Goal: Information Seeking & Learning: Learn about a topic

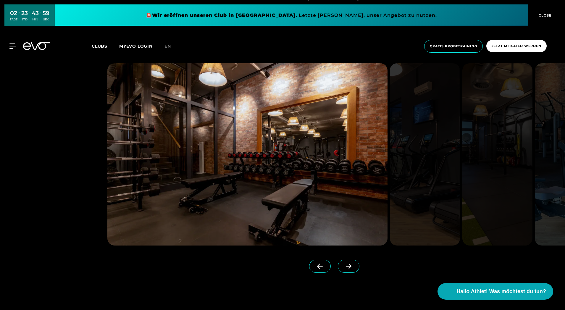
scroll to position [591, 0]
click at [103, 42] on div "MyEVO Login Über EVO Mitgliedschaften Probetraining TAGESPASS EVO Studios [GEOG…" at bounding box center [282, 46] width 562 height 22
click at [103, 45] on span "Clubs" at bounding box center [100, 45] width 16 height 5
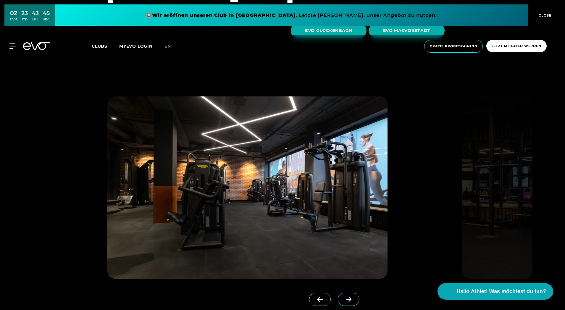
scroll to position [1951, 0]
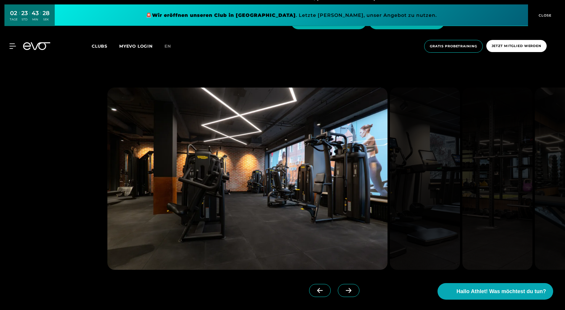
click at [341, 284] on span at bounding box center [349, 290] width 22 height 13
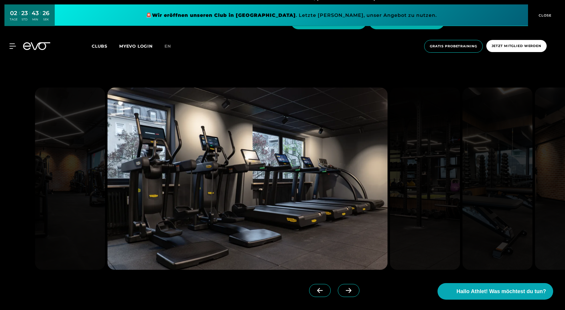
click at [341, 284] on span at bounding box center [349, 290] width 22 height 13
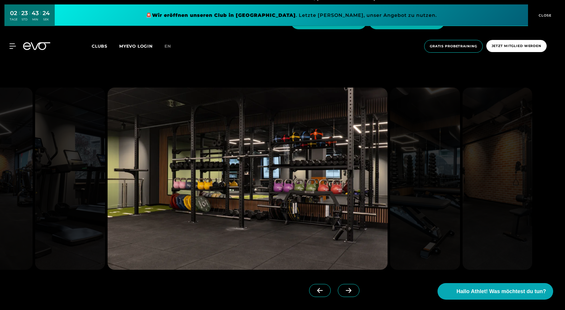
click at [341, 284] on span at bounding box center [349, 290] width 22 height 13
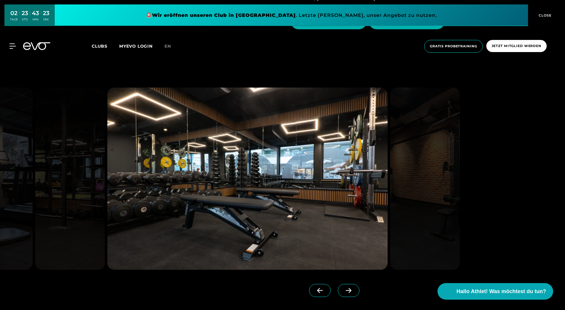
click at [341, 284] on span at bounding box center [349, 290] width 22 height 13
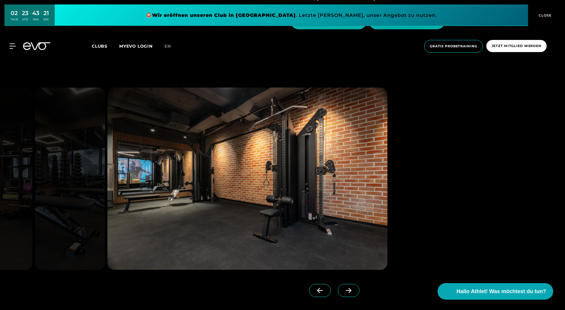
click at [341, 284] on span at bounding box center [349, 290] width 22 height 13
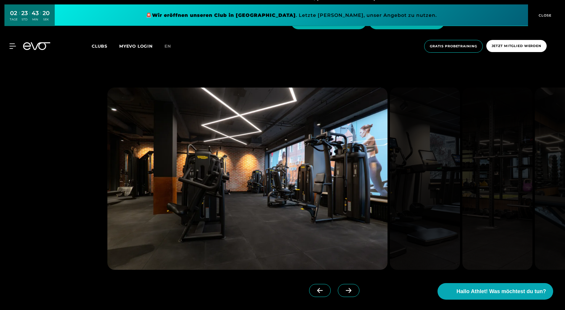
click at [315, 288] on icon at bounding box center [320, 290] width 10 height 5
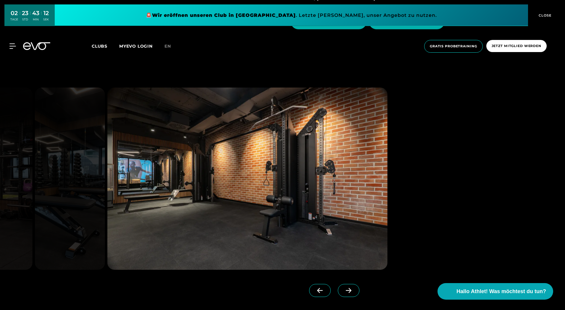
click at [338, 284] on span at bounding box center [349, 290] width 22 height 13
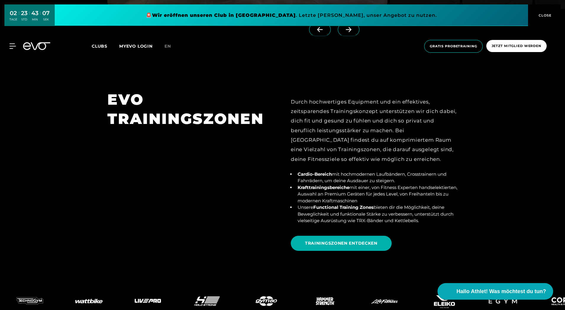
scroll to position [2217, 0]
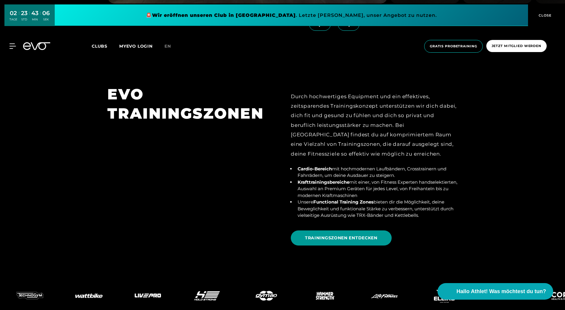
click at [347, 235] on span "TRAININGSZONEN ENTDECKEN" at bounding box center [341, 238] width 72 height 6
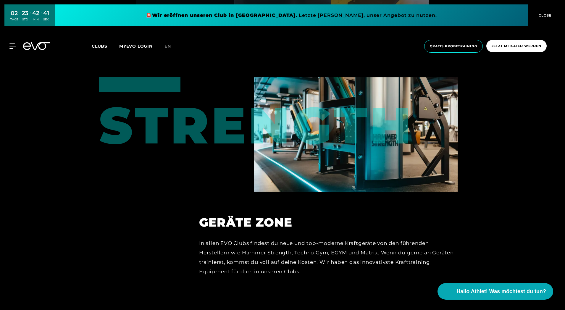
scroll to position [2706, 0]
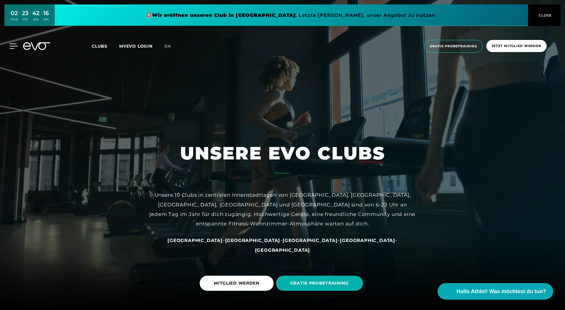
click at [14, 46] on icon at bounding box center [14, 46] width 8 height 5
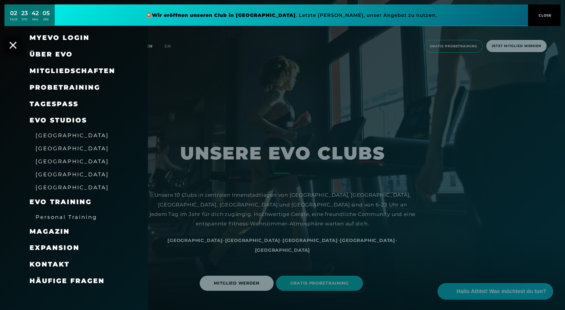
click at [54, 103] on link "TAGESPASS" at bounding box center [54, 104] width 49 height 8
click at [55, 247] on span "Expansion" at bounding box center [55, 248] width 50 height 8
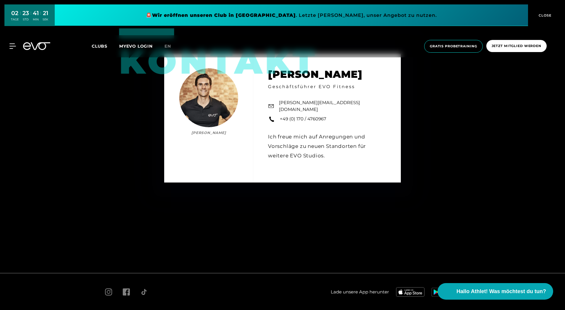
scroll to position [956, 0]
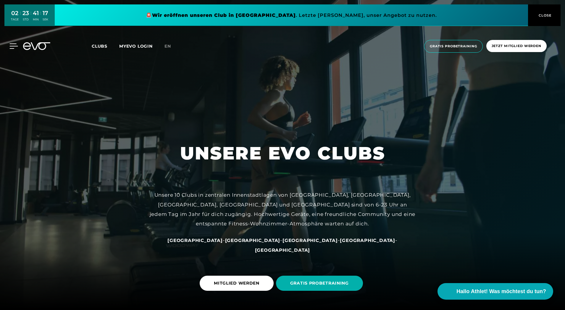
click at [12, 44] on icon at bounding box center [13, 45] width 9 height 5
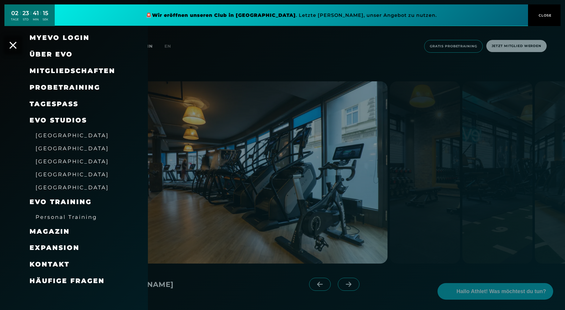
scroll to position [443, 0]
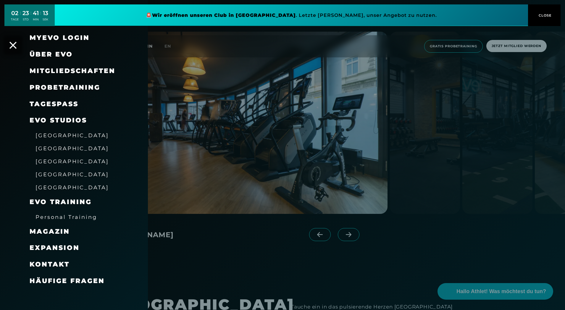
click at [62, 281] on span "Häufige Fragen" at bounding box center [67, 281] width 75 height 8
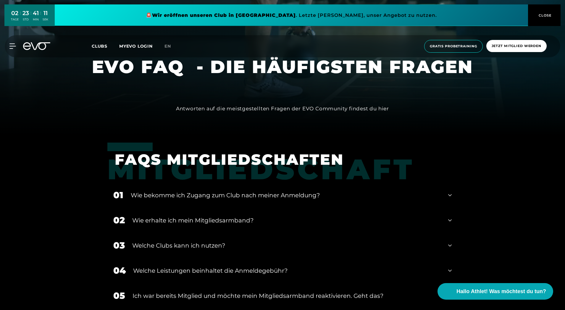
scroll to position [177, 0]
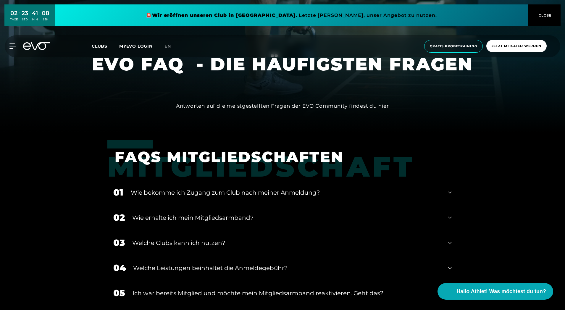
click at [265, 193] on div "Wie bekomme ich Zugang zum Club nach meiner Anmeldung?" at bounding box center [286, 192] width 310 height 9
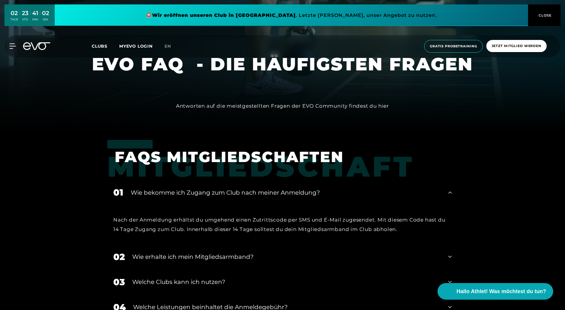
click at [265, 192] on div "Wie bekomme ich Zugang zum Club nach meiner Anmeldung?" at bounding box center [286, 192] width 310 height 9
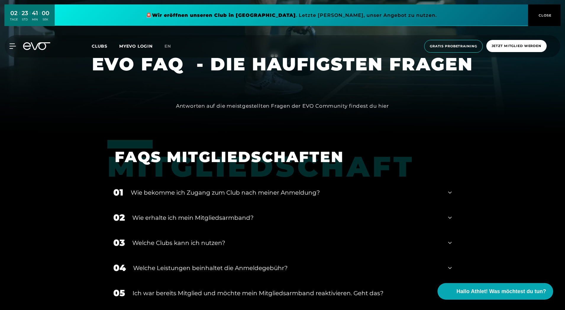
click at [250, 213] on div "Wie erhalte ich mein Mitgliedsarmband?" at bounding box center [286, 217] width 308 height 9
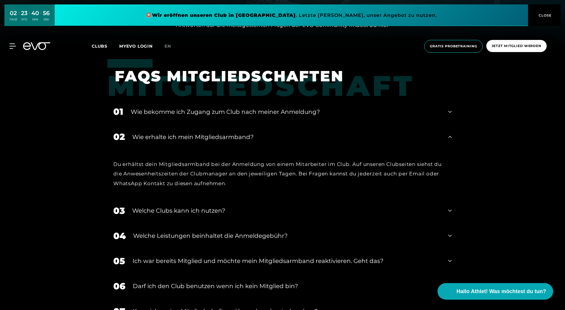
scroll to position [266, 0]
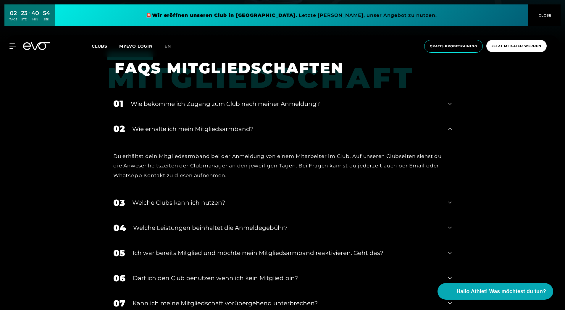
click at [251, 199] on div "Welche Clubs kann ich nutzen?" at bounding box center [286, 202] width 308 height 9
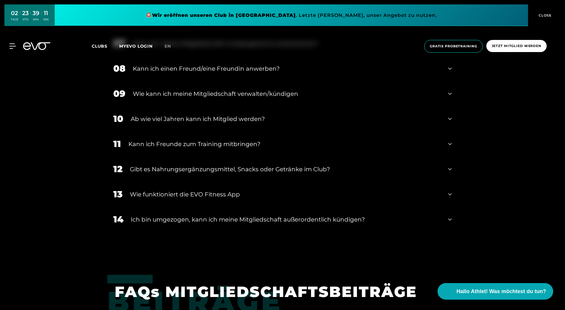
scroll to position [562, 0]
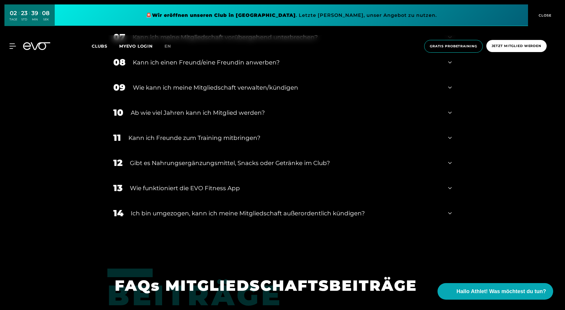
click at [198, 164] on div "Gibt es Nahrungsergänzungsmittel, Snacks oder Getränke im Club?" at bounding box center [285, 162] width 311 height 9
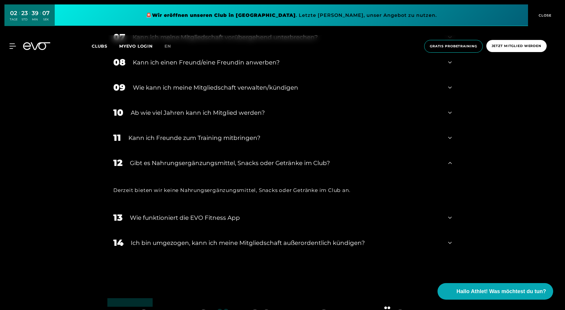
click at [197, 161] on div "Gibt es Nahrungsergänzungsmittel, Snacks oder Getränke im Club?" at bounding box center [285, 162] width 311 height 9
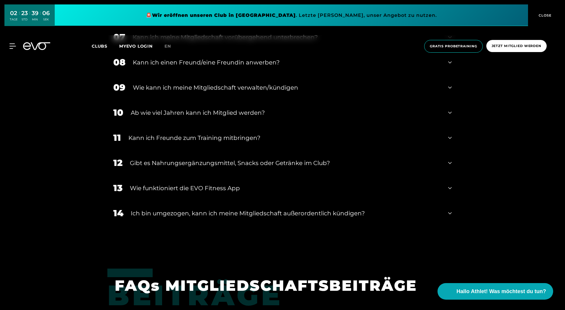
click at [186, 212] on div "Ich bin umgezogen, kann ich meine Mitgliedschaft außerordentlich kündigen?" at bounding box center [286, 213] width 310 height 9
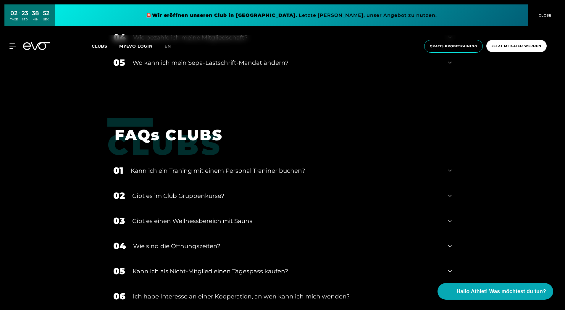
scroll to position [1005, 0]
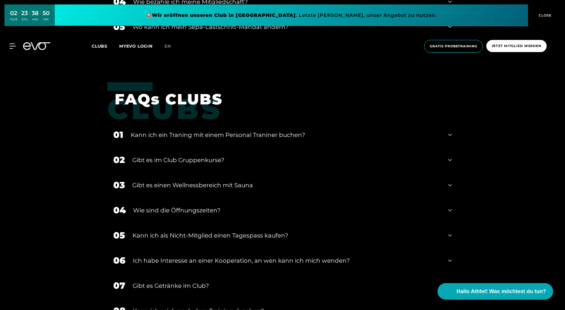
click at [255, 133] on div "Kann ich ein Traning mit einem Personal Traniner buchen?" at bounding box center [286, 134] width 310 height 9
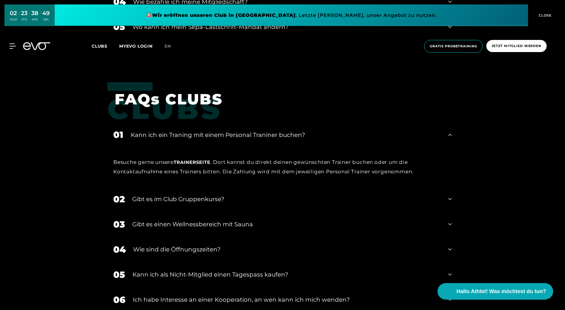
click at [255, 133] on div "Kann ich ein Traning mit einem Personal Traniner buchen?" at bounding box center [286, 134] width 310 height 9
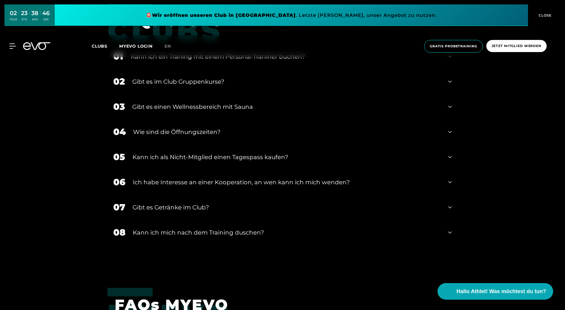
scroll to position [1094, 0]
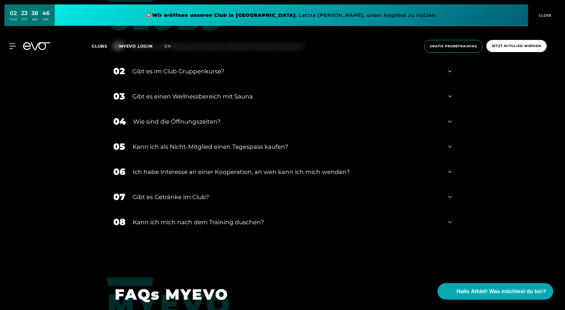
click at [199, 93] on div "Gibt es einen Wellnessbereich mit Sauna" at bounding box center [286, 96] width 308 height 9
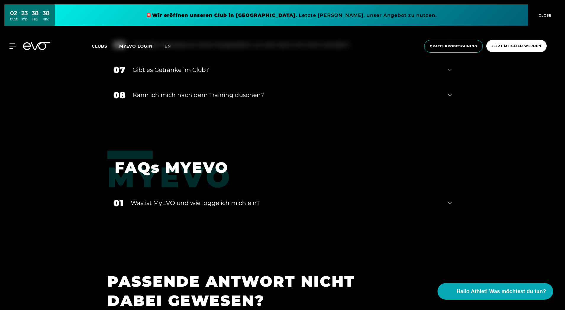
scroll to position [1271, 0]
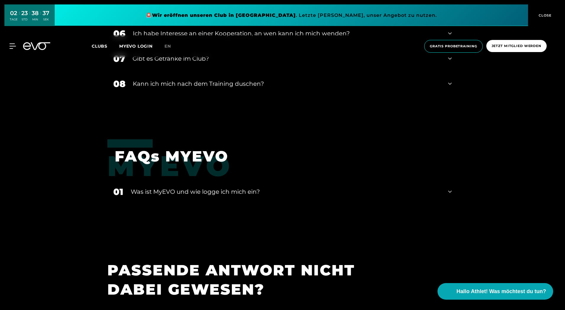
click at [192, 84] on div "Kann ich mich nach dem Training duschen?" at bounding box center [287, 83] width 308 height 9
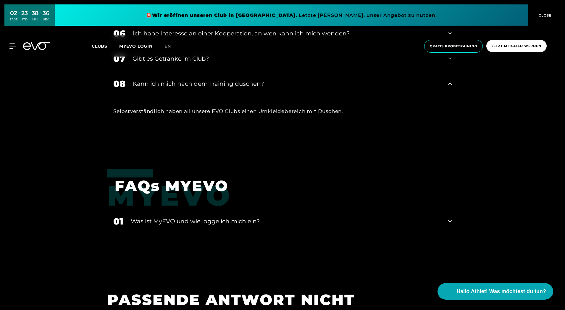
click at [192, 84] on div "Kann ich mich nach dem Training duschen?" at bounding box center [287, 83] width 308 height 9
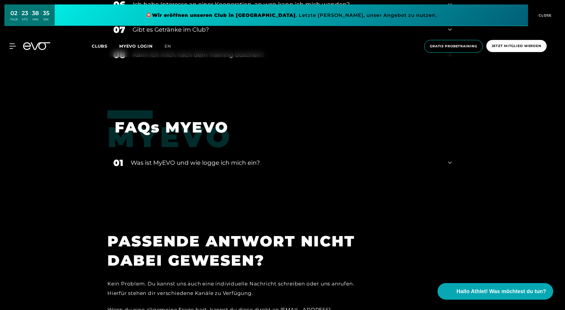
scroll to position [1360, 0]
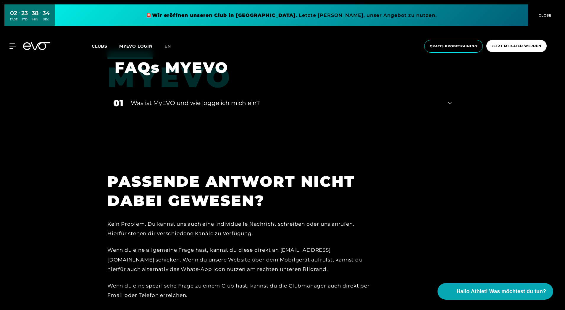
click at [180, 99] on div "Was ist MyEVO und wie logge ich mich ein?" at bounding box center [286, 102] width 310 height 9
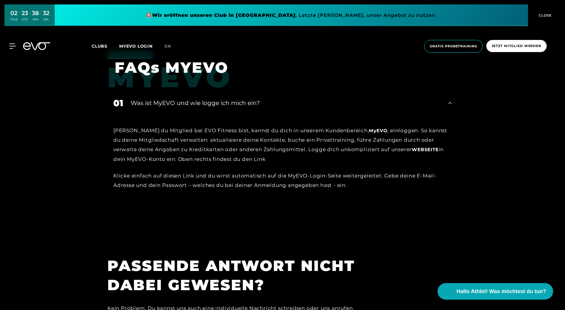
click at [180, 99] on div "Was ist MyEVO und wie logge ich mich ein?" at bounding box center [286, 102] width 310 height 9
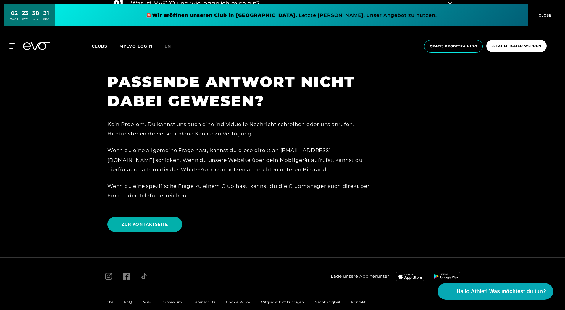
scroll to position [1470, 0]
